Goal: Check status

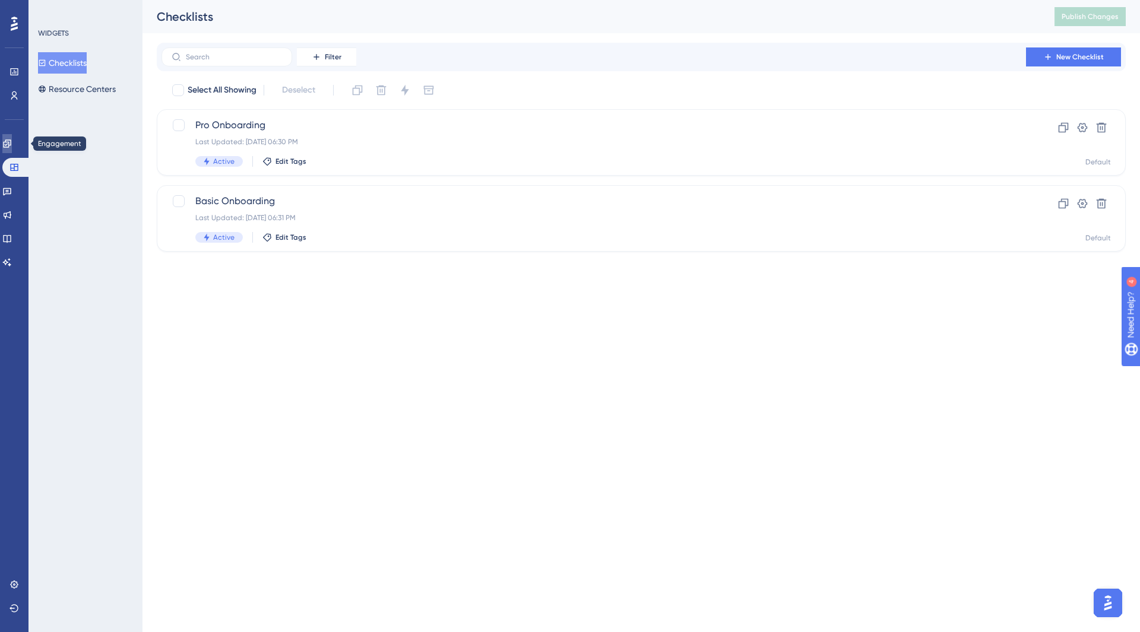
click at [12, 147] on icon at bounding box center [7, 144] width 10 height 10
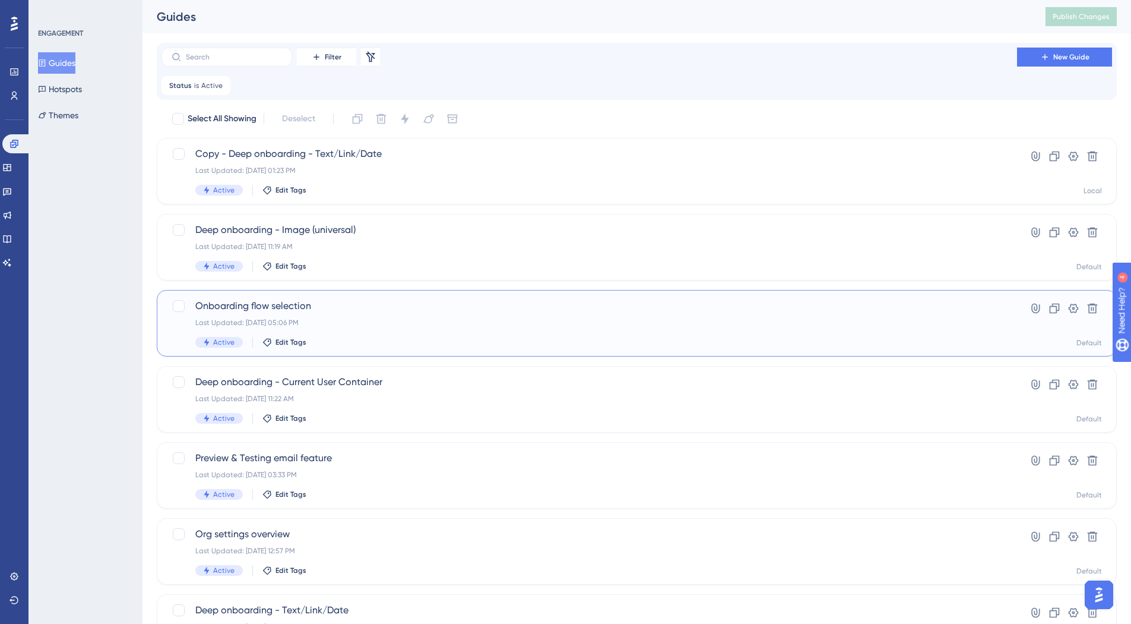
click at [467, 331] on div "Onboarding flow selection Last Updated: [DATE] 05:06 PM Active Edit Tags" at bounding box center [589, 323] width 788 height 49
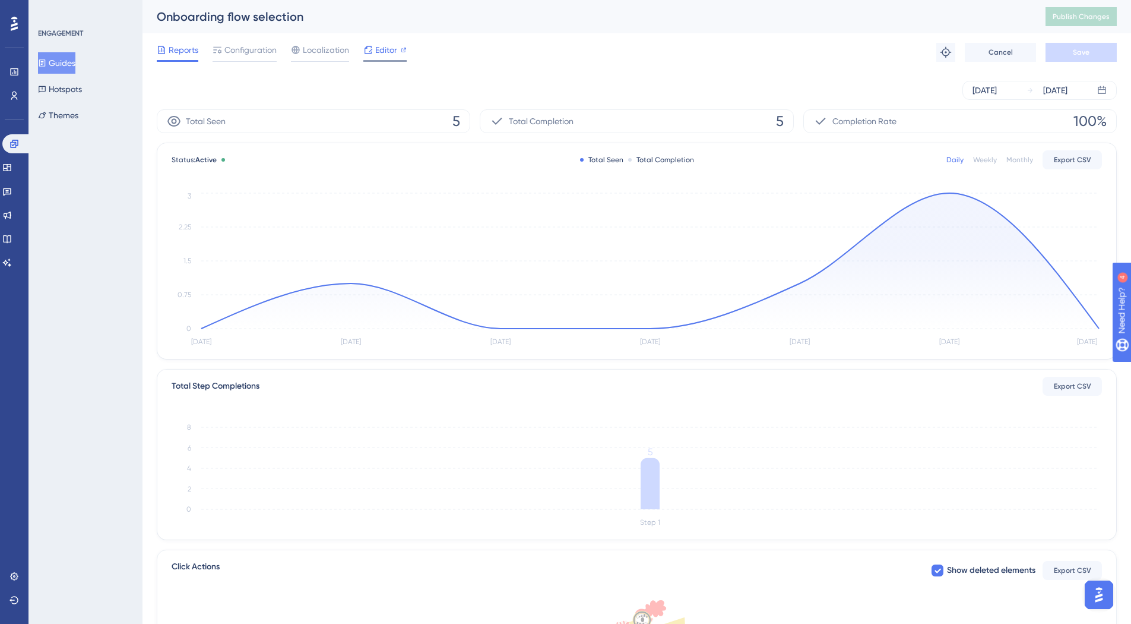
click at [405, 53] on div at bounding box center [404, 50] width 6 height 14
